Goal: Register for event/course

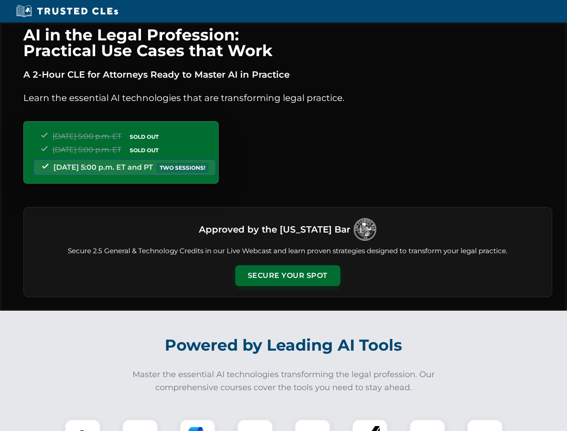
click at [287, 276] on button "Secure Your Spot" at bounding box center [287, 275] width 105 height 21
click at [83, 425] on img at bounding box center [83, 437] width 26 height 26
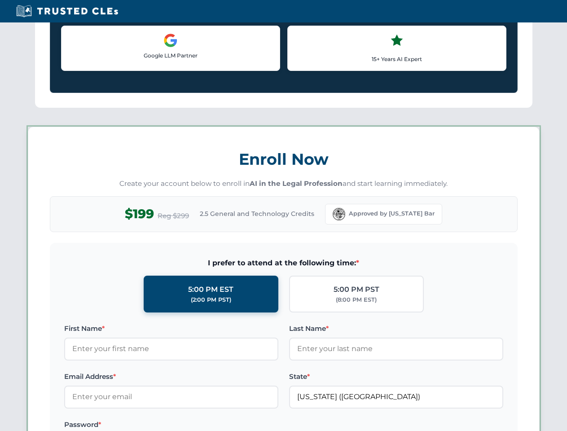
click at [198, 425] on label "Password *" at bounding box center [171, 425] width 214 height 11
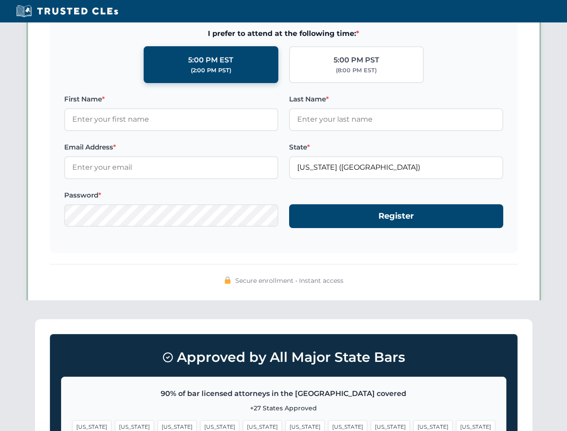
click at [414, 425] on span "[US_STATE]" at bounding box center [433, 426] width 39 height 13
